Goal: Task Accomplishment & Management: Manage account settings

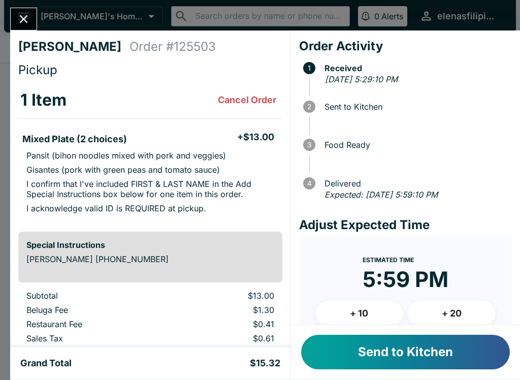
click at [333, 358] on button "Send to Kitchen" at bounding box center [405, 352] width 209 height 35
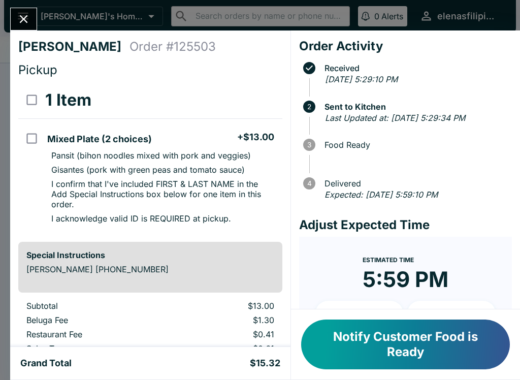
click at [16, 22] on button "Close" at bounding box center [24, 19] width 26 height 22
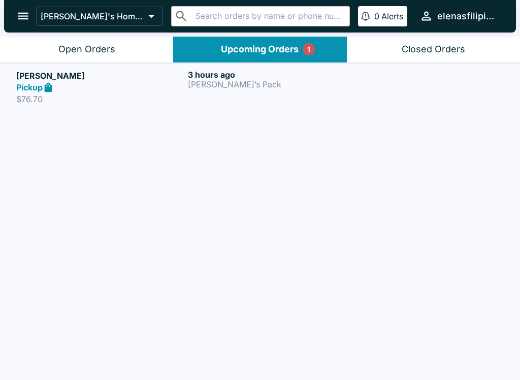
click at [25, 45] on button "Open Orders" at bounding box center [86, 50] width 173 height 26
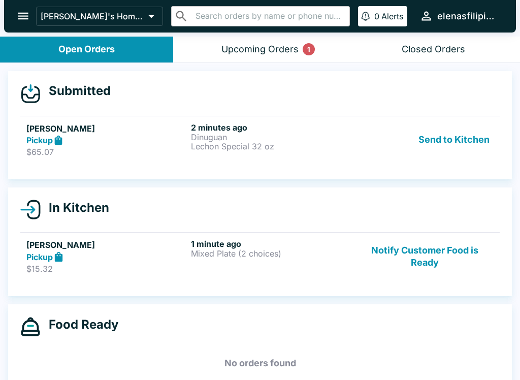
click at [424, 140] on button "Send to Kitchen" at bounding box center [454, 139] width 79 height 35
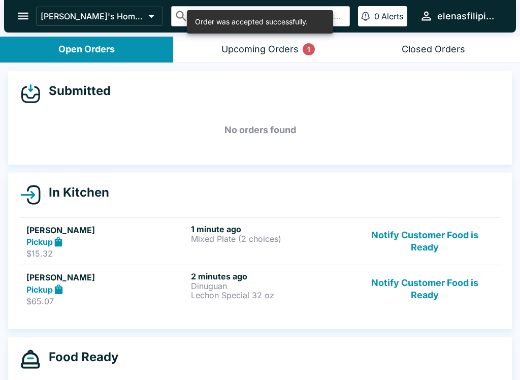
click at [145, 245] on div "Pickup" at bounding box center [106, 242] width 161 height 12
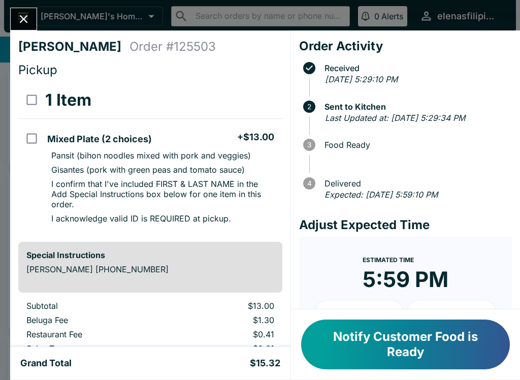
click at [25, 19] on icon "Close" at bounding box center [24, 19] width 14 height 14
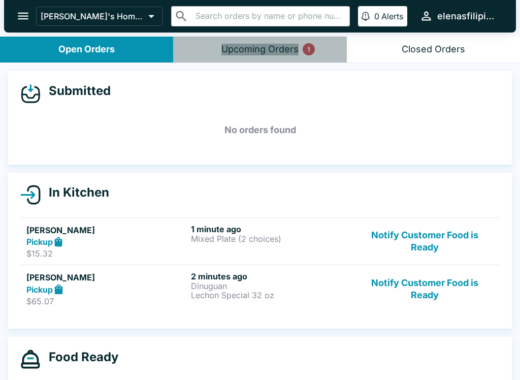
click at [265, 55] on button "Upcoming Orders 1" at bounding box center [259, 50] width 173 height 26
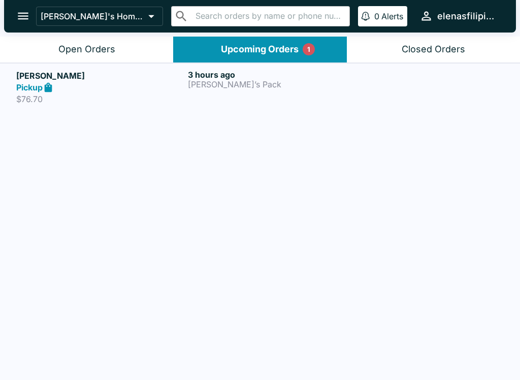
click at [249, 55] on button "Upcoming Orders 1" at bounding box center [259, 50] width 173 height 26
click at [89, 41] on button "Open Orders" at bounding box center [86, 50] width 173 height 26
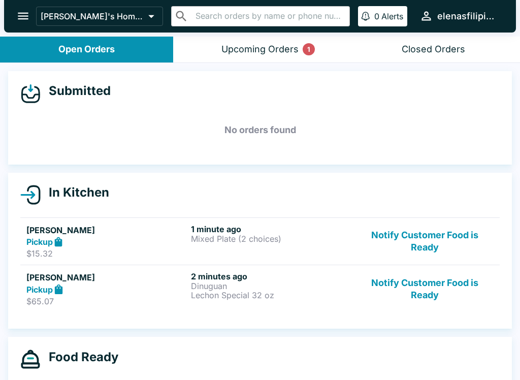
click at [152, 299] on p "$65.07" at bounding box center [106, 301] width 161 height 10
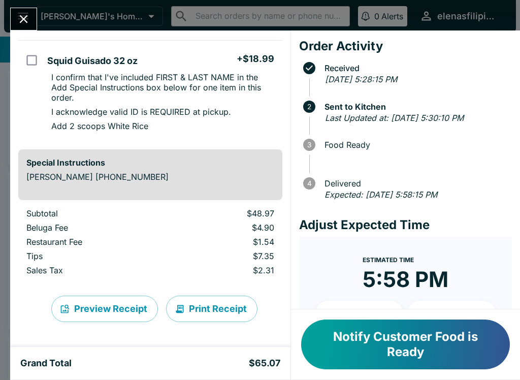
scroll to position [295, 0]
click at [6, 24] on div "[PERSON_NAME] Order # 124953 Pickup 3 Items Dinuguan + $0.00 16oz + $13.99 Add …" at bounding box center [260, 190] width 520 height 380
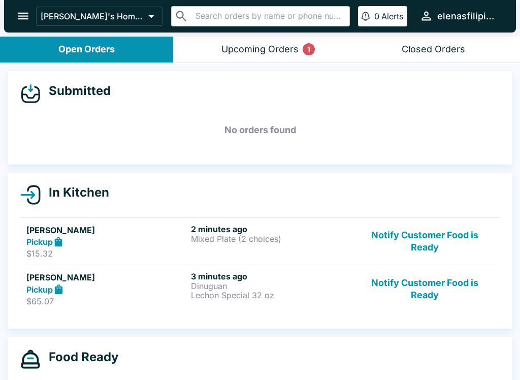
click at [18, 16] on icon "open drawer" at bounding box center [23, 16] width 14 height 14
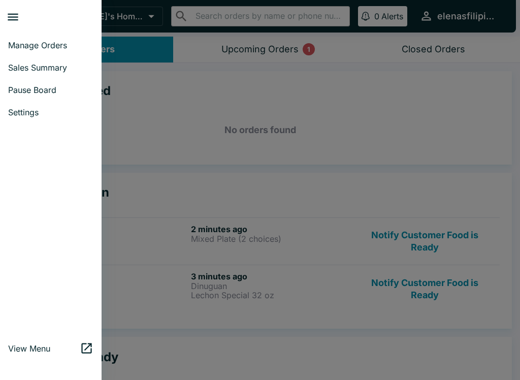
click at [133, 138] on div at bounding box center [260, 190] width 520 height 380
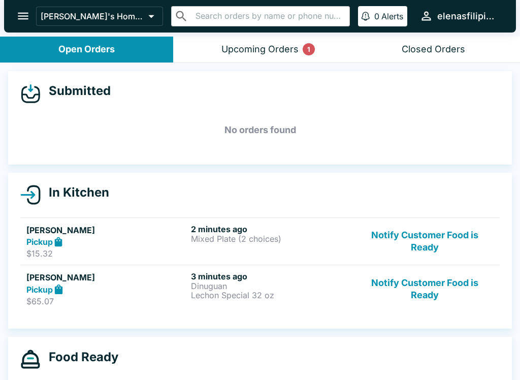
click at [108, 241] on div "Pickup" at bounding box center [106, 242] width 161 height 12
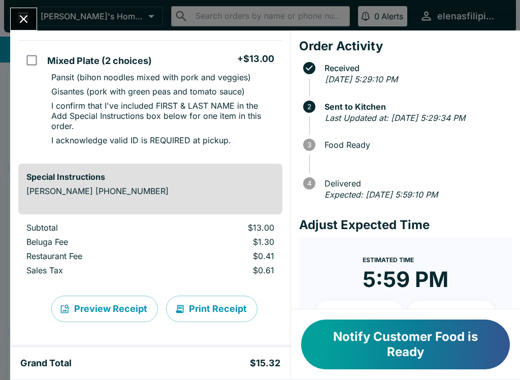
scroll to position [78, 0]
click at [21, 29] on button "Close" at bounding box center [24, 19] width 26 height 22
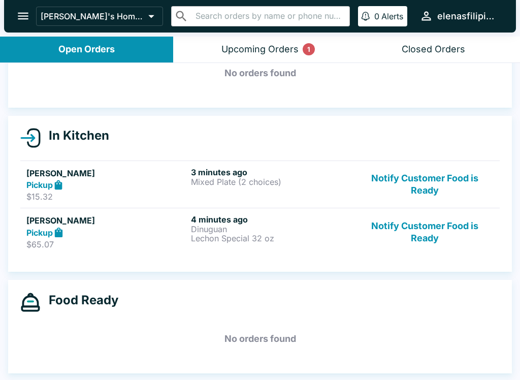
scroll to position [57, 0]
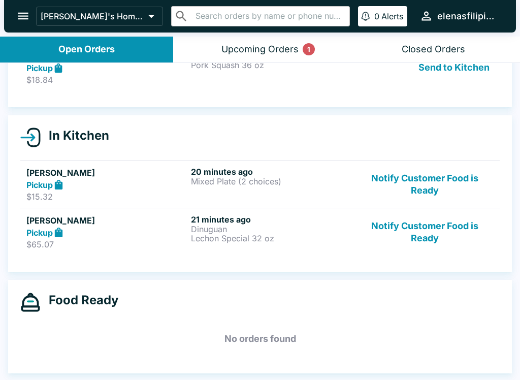
click at [400, 180] on button "Notify Customer Food is Ready" at bounding box center [425, 184] width 138 height 35
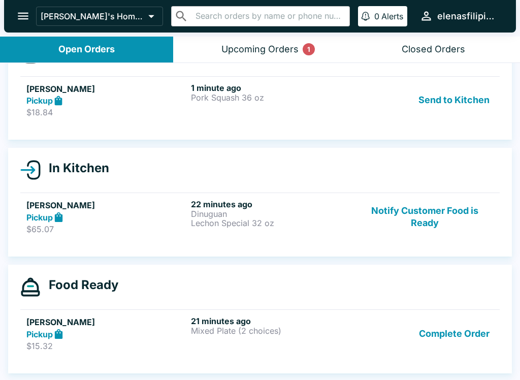
scroll to position [40, 0]
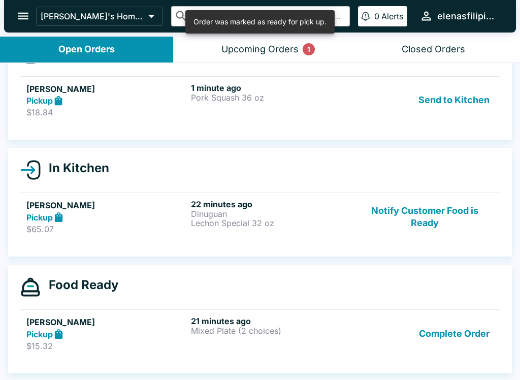
click at [422, 223] on button "Notify Customer Food is Ready" at bounding box center [425, 216] width 138 height 35
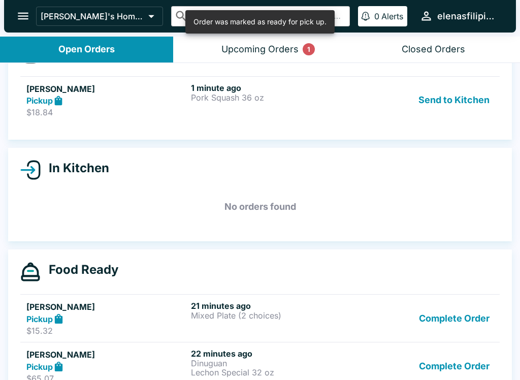
click at [439, 108] on button "Send to Kitchen" at bounding box center [454, 100] width 79 height 35
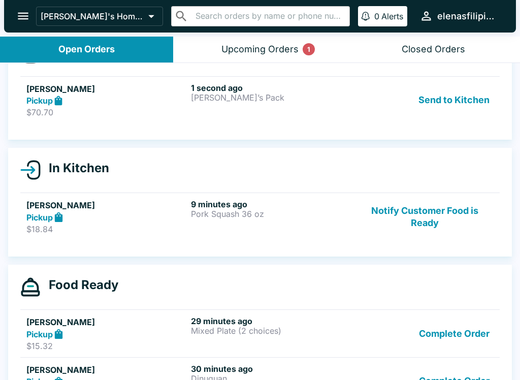
click at [92, 112] on p "$70.70" at bounding box center [106, 112] width 161 height 10
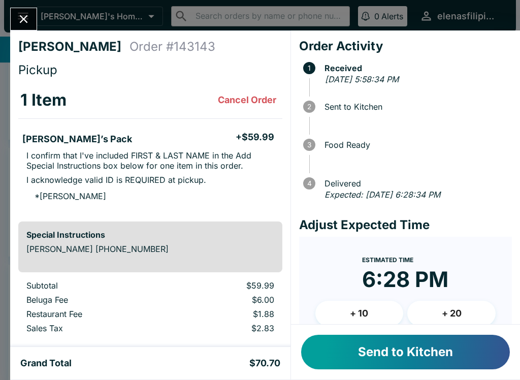
click at [344, 357] on button "Send to Kitchen" at bounding box center [405, 352] width 209 height 35
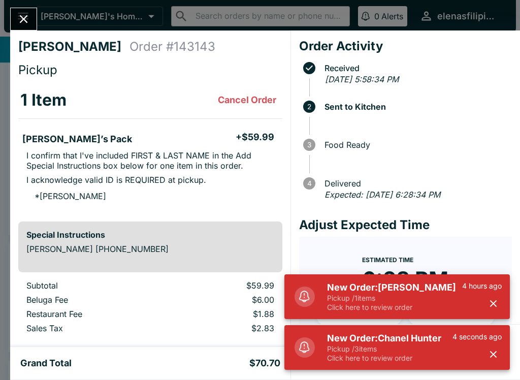
click at [16, 12] on button "Close" at bounding box center [24, 19] width 26 height 22
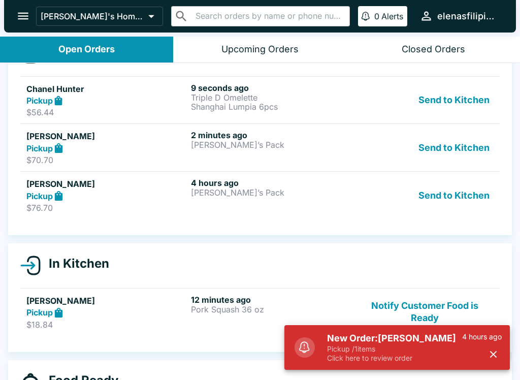
click at [70, 318] on div "Pickup" at bounding box center [106, 313] width 161 height 12
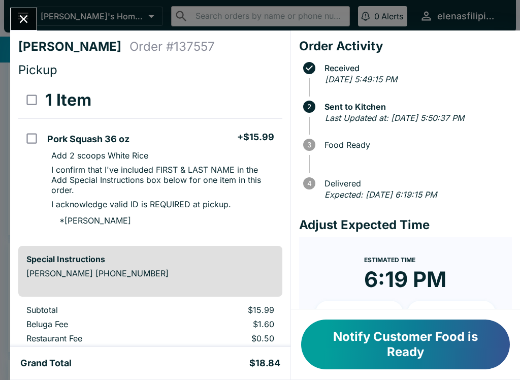
click at [22, 21] on icon "Close" at bounding box center [24, 19] width 8 height 8
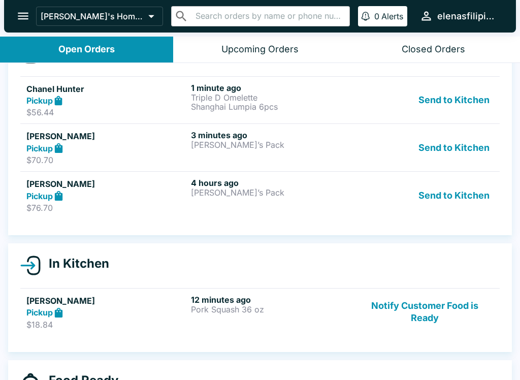
click at [244, 207] on div "4 hours ago [PERSON_NAME]’s Pack" at bounding box center [271, 195] width 161 height 35
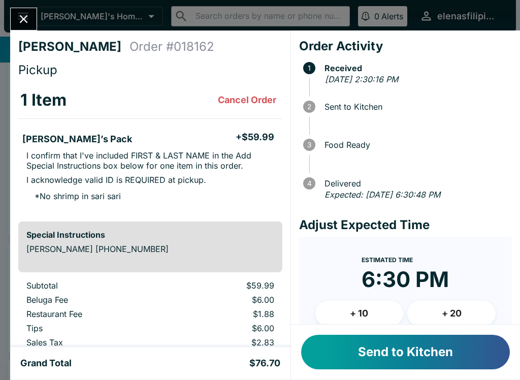
click at [337, 354] on button "Send to Kitchen" at bounding box center [405, 352] width 209 height 35
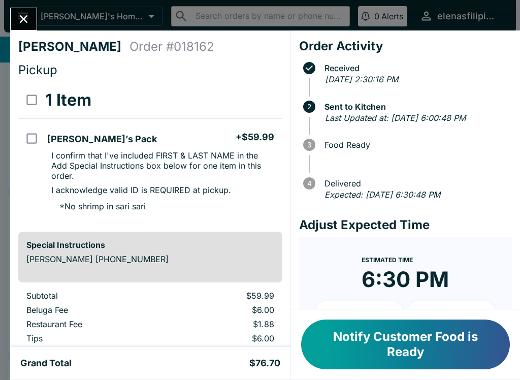
click at [18, 22] on icon "Close" at bounding box center [24, 19] width 14 height 14
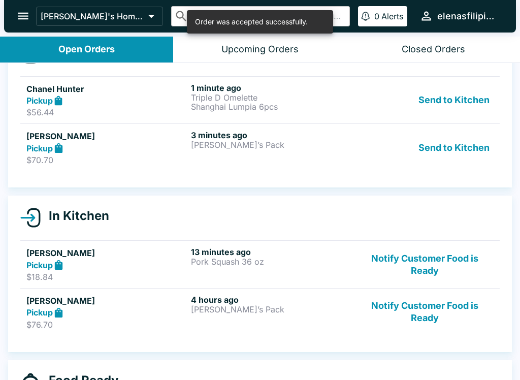
click at [412, 90] on div "Send to Kitchen" at bounding box center [425, 100] width 138 height 35
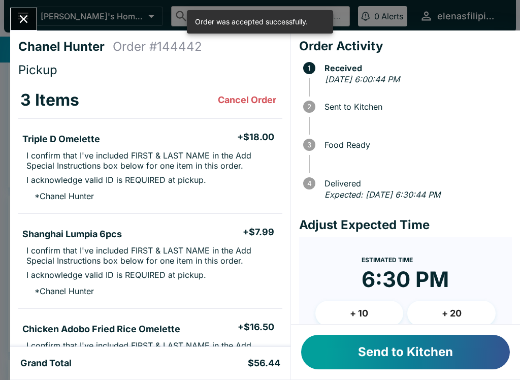
click at [345, 350] on button "Send to Kitchen" at bounding box center [405, 352] width 209 height 35
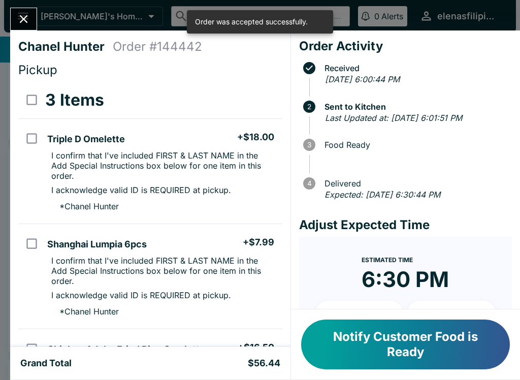
click at [17, 18] on icon "Close" at bounding box center [24, 19] width 14 height 14
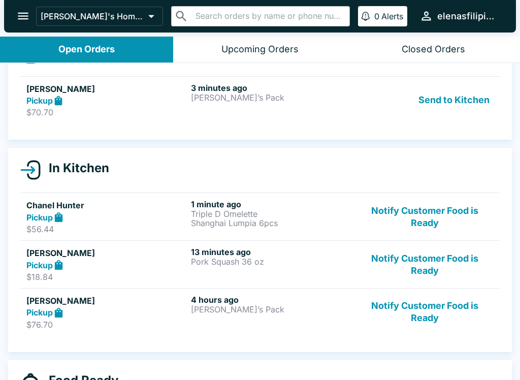
click at [436, 111] on button "Send to Kitchen" at bounding box center [454, 100] width 79 height 35
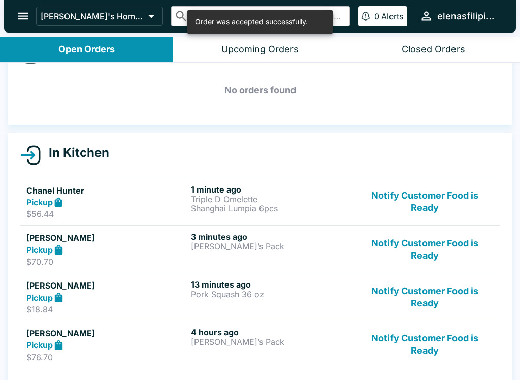
click at [122, 193] on h5 "Chanel Hunter" at bounding box center [106, 190] width 161 height 12
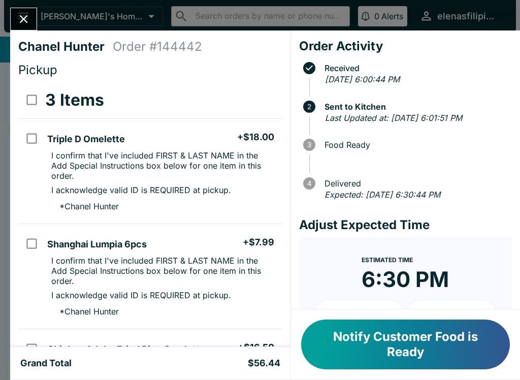
click at [14, 18] on button "Close" at bounding box center [24, 19] width 26 height 22
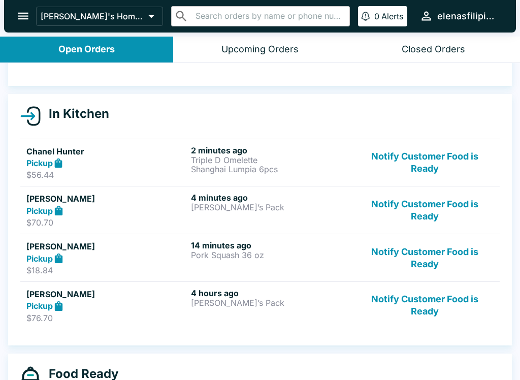
scroll to position [79, 0]
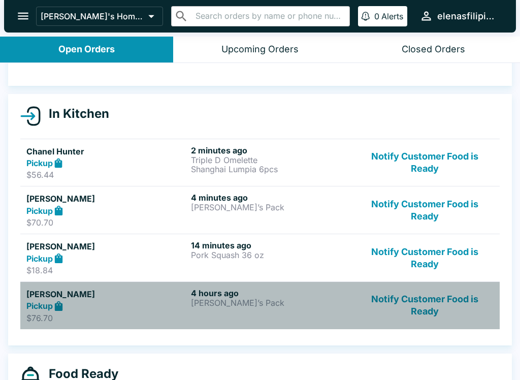
click at [33, 318] on p "$76.70" at bounding box center [106, 318] width 161 height 10
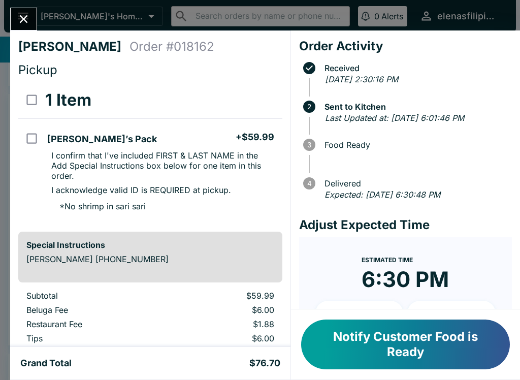
click at [15, 12] on button "Close" at bounding box center [24, 19] width 26 height 22
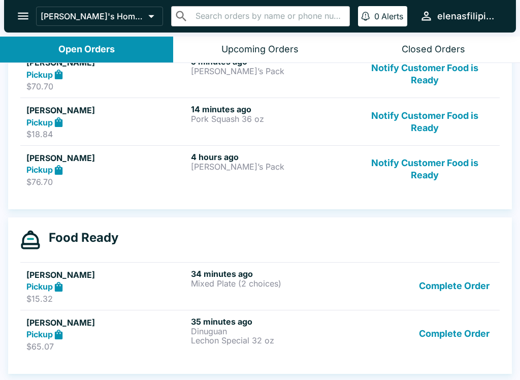
click at [436, 289] on button "Complete Order" at bounding box center [454, 286] width 79 height 35
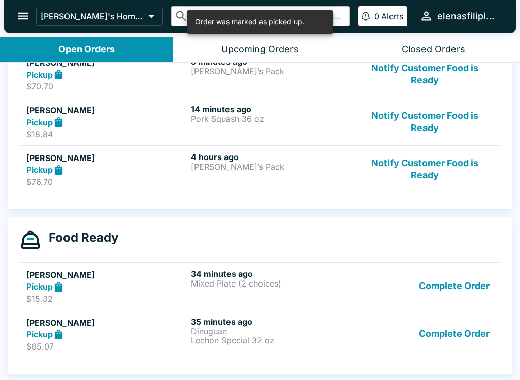
scroll to position [215, 0]
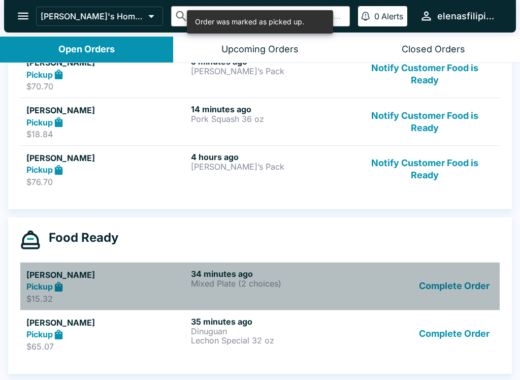
click at [358, 298] on div "Complete Order" at bounding box center [425, 286] width 138 height 35
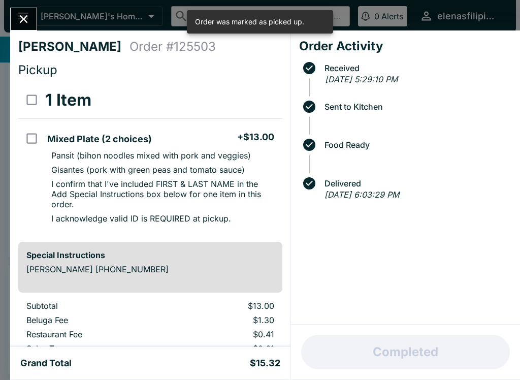
scroll to position [167, 0]
click at [454, 358] on div "Completed" at bounding box center [405, 352] width 229 height 55
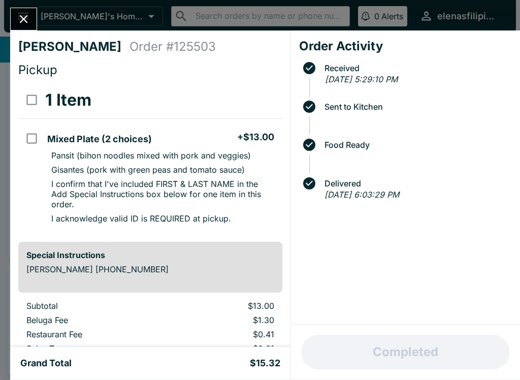
click at [26, 21] on icon "Close" at bounding box center [24, 19] width 8 height 8
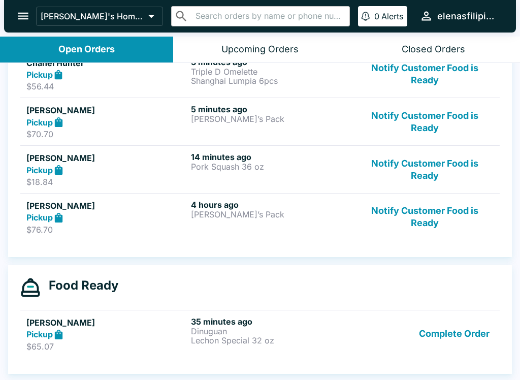
click at [457, 335] on button "Complete Order" at bounding box center [454, 334] width 79 height 35
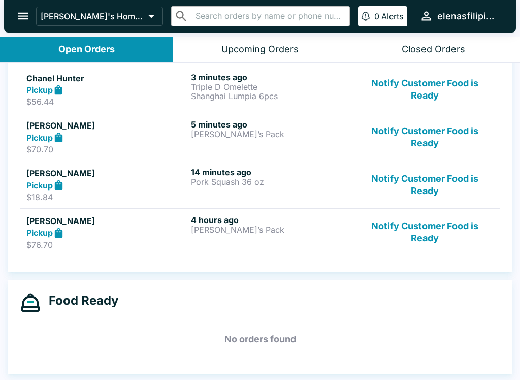
scroll to position [152, 0]
click at [401, 234] on button "Notify Customer Food is Ready" at bounding box center [425, 232] width 138 height 35
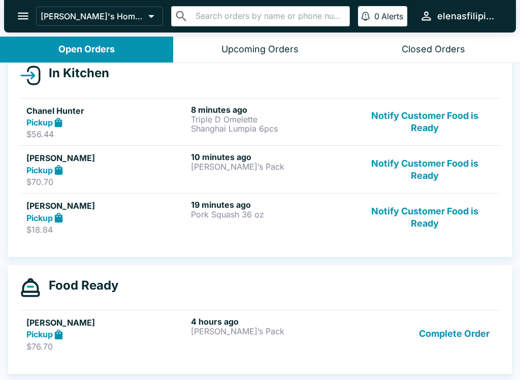
scroll to position [119, 0]
click at [402, 123] on button "Notify Customer Food is Ready" at bounding box center [425, 122] width 138 height 35
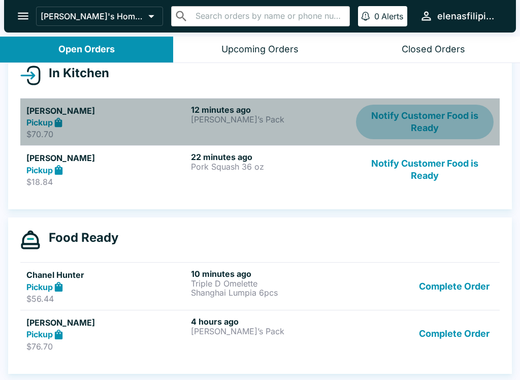
click at [401, 122] on button "Notify Customer Food is Ready" at bounding box center [425, 122] width 138 height 35
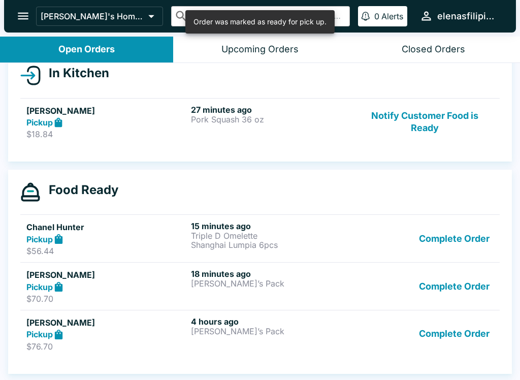
click at [438, 287] on button "Complete Order" at bounding box center [454, 286] width 79 height 35
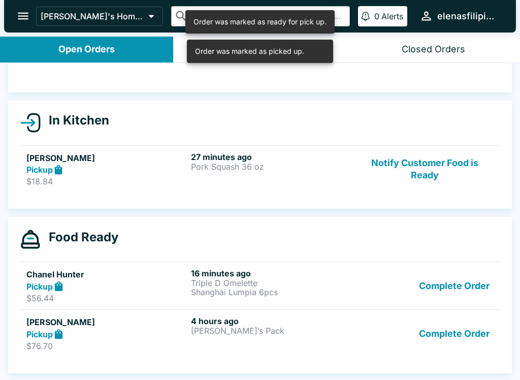
scroll to position [72, 0]
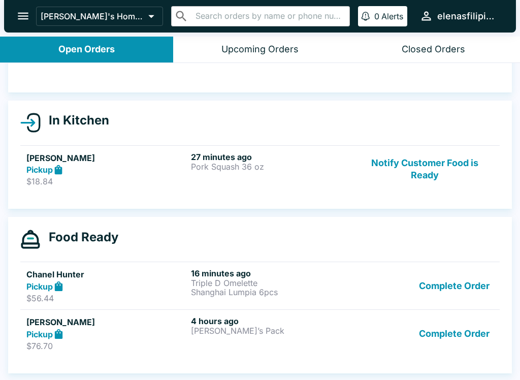
click at [442, 336] on button "Complete Order" at bounding box center [454, 333] width 79 height 35
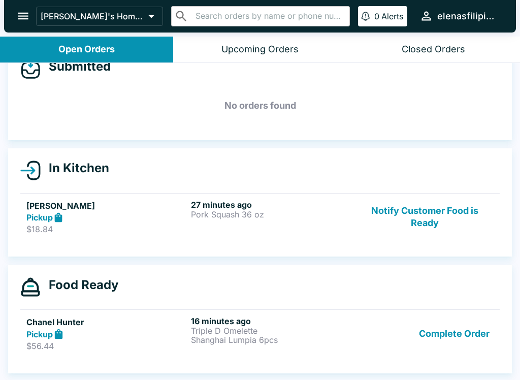
scroll to position [24, 0]
click at [423, 52] on div "Closed Orders" at bounding box center [434, 50] width 64 height 12
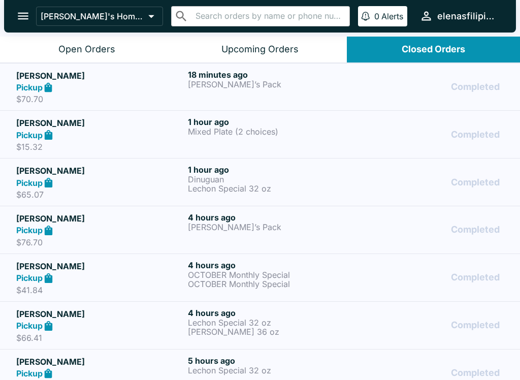
click at [89, 42] on button "Open Orders" at bounding box center [86, 50] width 173 height 26
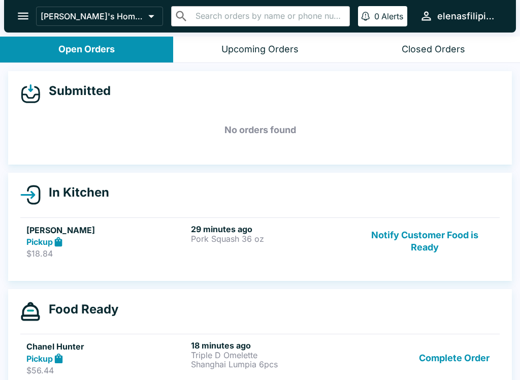
click at [422, 242] on button "Notify Customer Food is Ready" at bounding box center [425, 241] width 138 height 35
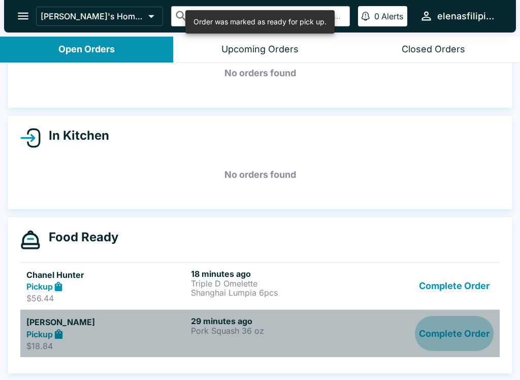
click at [452, 337] on button "Complete Order" at bounding box center [454, 333] width 79 height 35
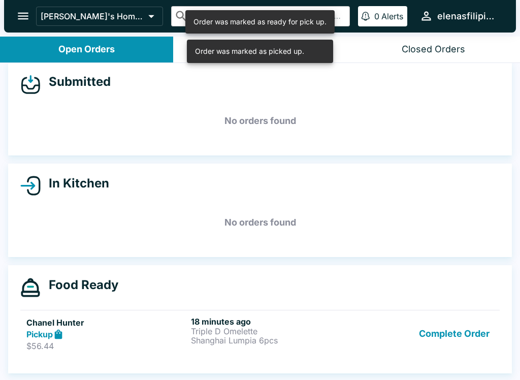
scroll to position [9, 0]
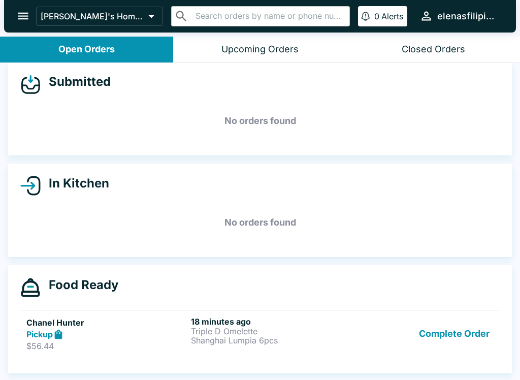
click at [138, 334] on div "Pickup" at bounding box center [106, 335] width 161 height 12
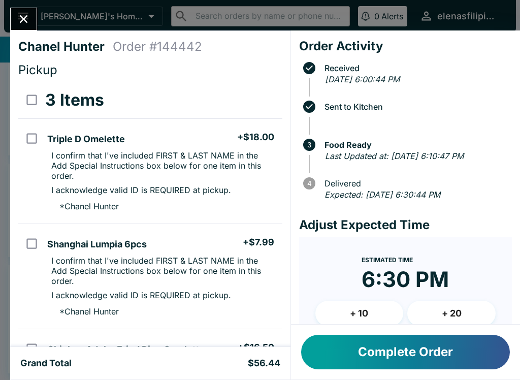
click at [330, 355] on button "Complete Order" at bounding box center [405, 352] width 209 height 35
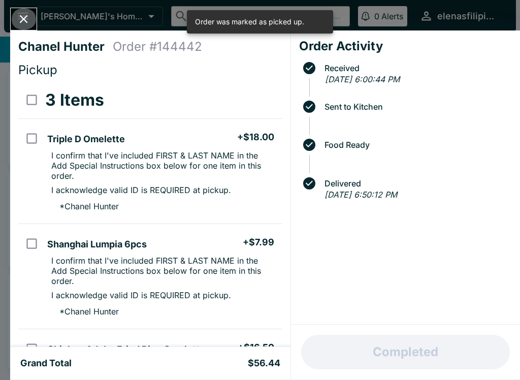
click at [25, 19] on icon "Close" at bounding box center [24, 19] width 14 height 14
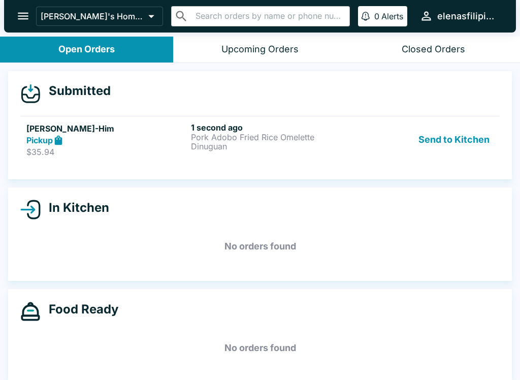
click at [33, 207] on icon at bounding box center [30, 210] width 20 height 20
click at [46, 137] on strong "Pickup" at bounding box center [39, 140] width 26 height 10
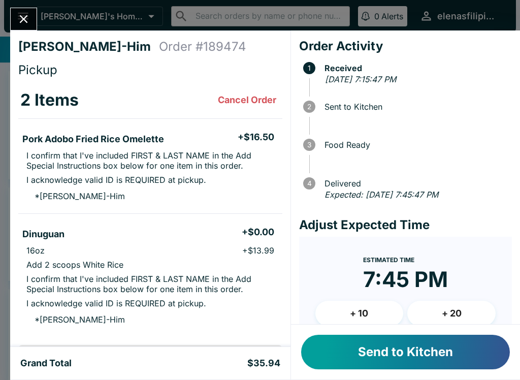
click at [332, 349] on button "Send to Kitchen" at bounding box center [405, 352] width 209 height 35
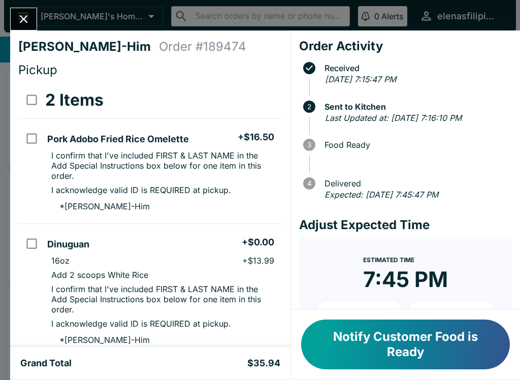
click at [343, 336] on button "Notify Customer Food is Ready" at bounding box center [405, 345] width 209 height 50
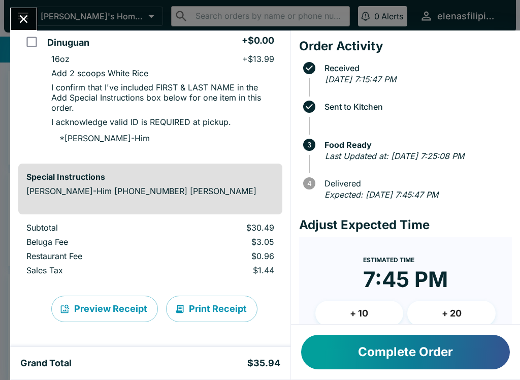
scroll to position [202, 0]
click at [18, 21] on icon "Close" at bounding box center [24, 19] width 14 height 14
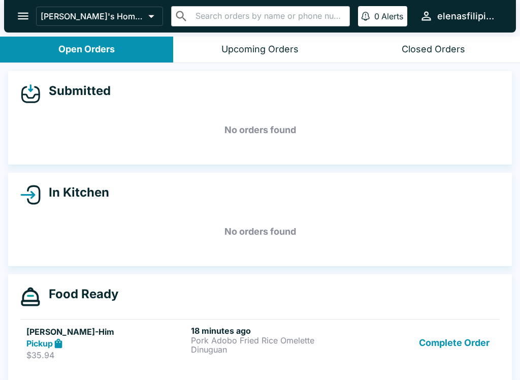
click at [119, 339] on div "Pickup" at bounding box center [106, 344] width 161 height 12
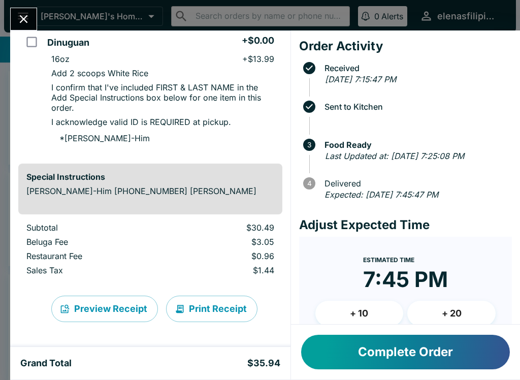
scroll to position [202, 0]
click at [16, 19] on button "Close" at bounding box center [24, 19] width 26 height 22
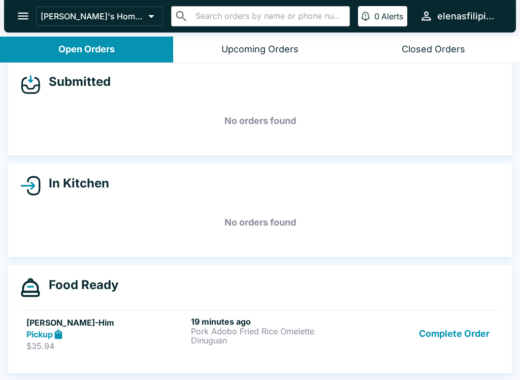
scroll to position [9, 0]
click at [471, 342] on button "Complete Order" at bounding box center [454, 334] width 79 height 35
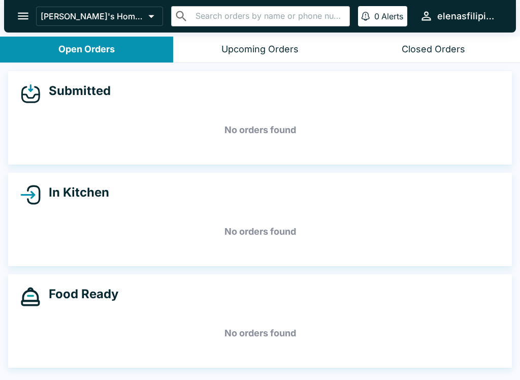
click at [20, 18] on icon "open drawer" at bounding box center [23, 16] width 14 height 14
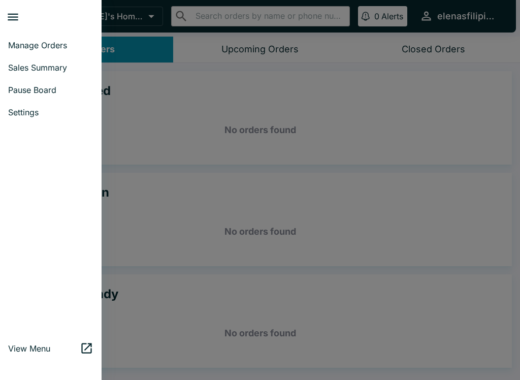
click at [17, 76] on link "Sales Summary" at bounding box center [51, 67] width 102 height 22
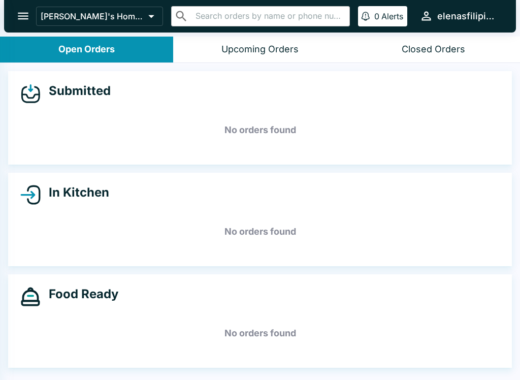
select select "03:00"
